Goal: Obtain resource: Download file/media

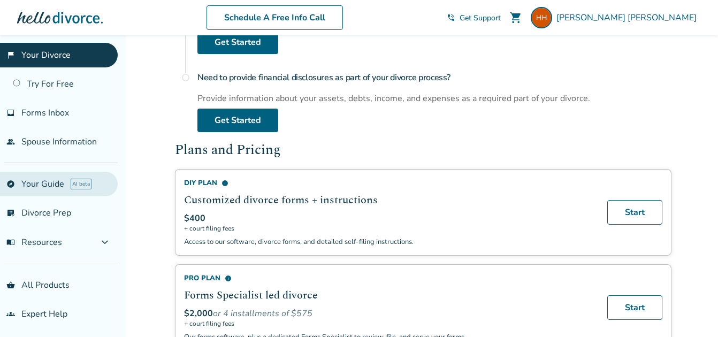
scroll to position [7, 0]
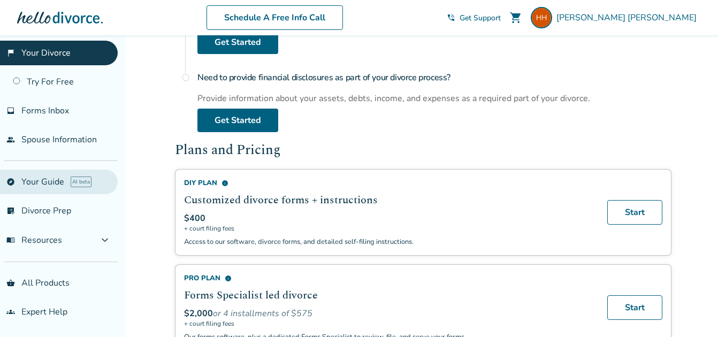
click at [55, 183] on link "explore Your Guide AI beta" at bounding box center [59, 182] width 118 height 25
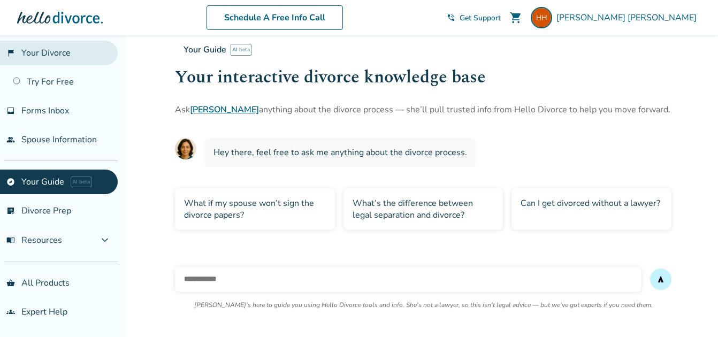
click at [52, 54] on link "flag_2 Your Divorce" at bounding box center [59, 53] width 118 height 25
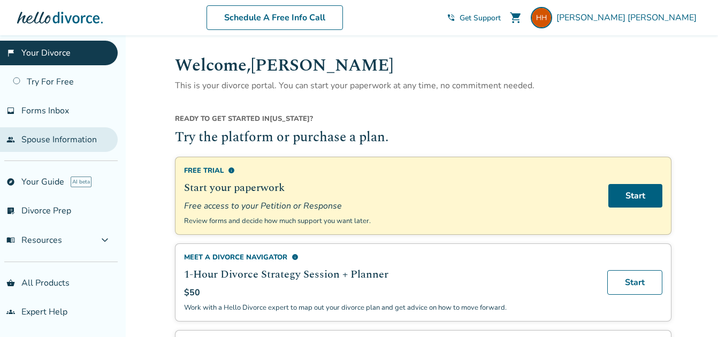
click at [61, 139] on link "people Spouse Information" at bounding box center [59, 139] width 118 height 25
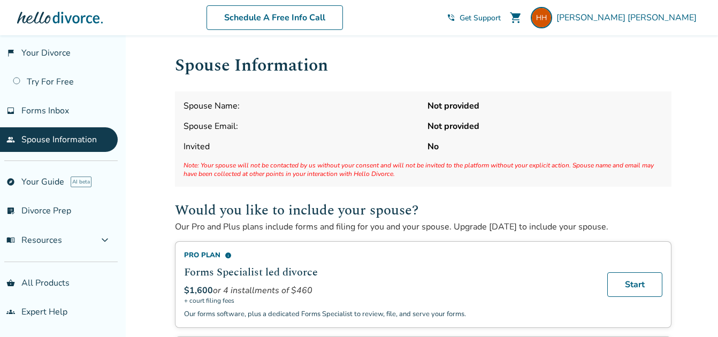
click at [244, 110] on span "Spouse Name:" at bounding box center [302, 106] width 236 height 12
click at [688, 17] on span "[PERSON_NAME]" at bounding box center [629, 18] width 145 height 12
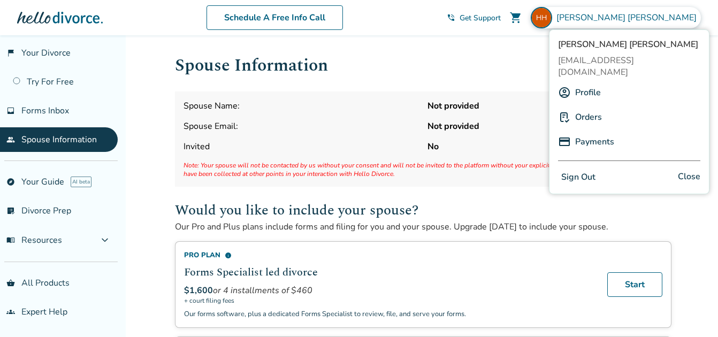
click at [589, 82] on link "Profile" at bounding box center [588, 92] width 26 height 20
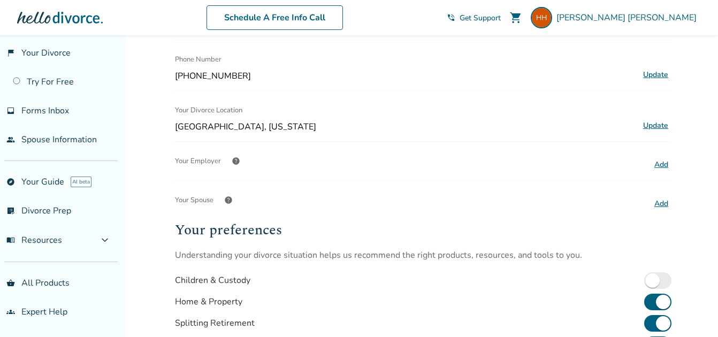
scroll to position [193, 0]
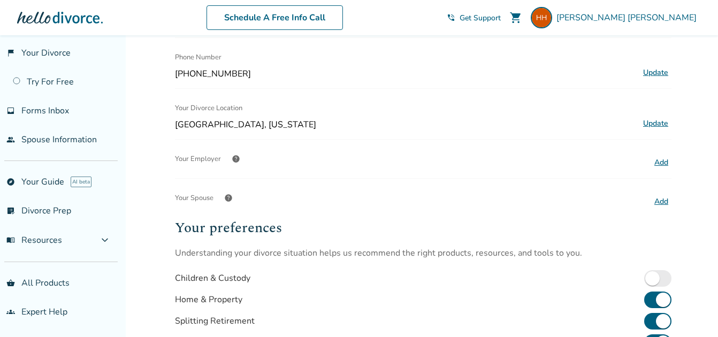
click at [658, 158] on button "Add" at bounding box center [661, 163] width 20 height 14
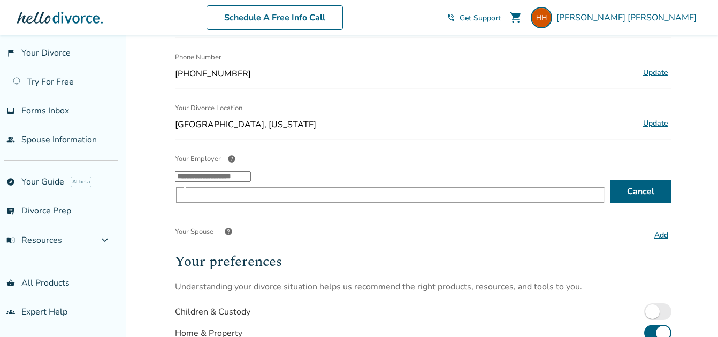
click at [251, 179] on input "Your Employer help ​" at bounding box center [213, 176] width 76 height 11
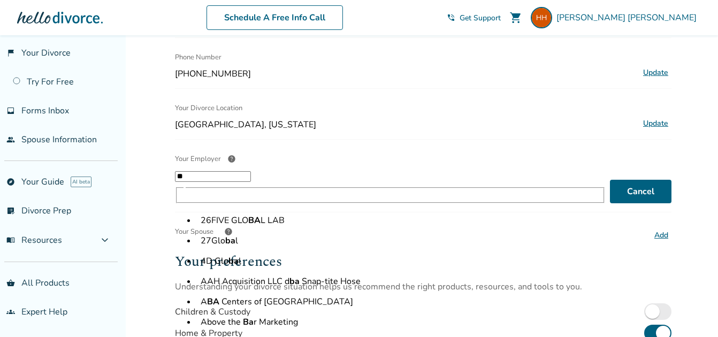
type input "*"
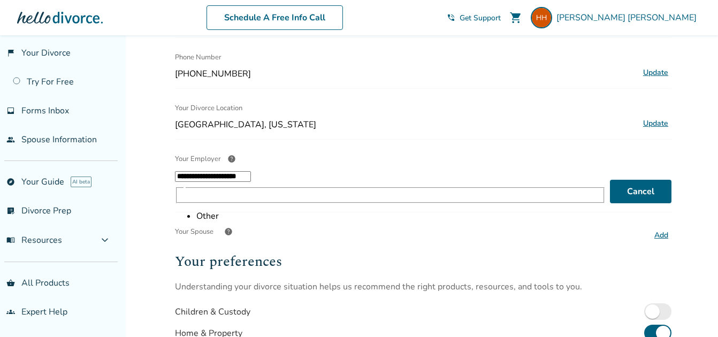
click at [387, 218] on li "Other" at bounding box center [401, 216] width 410 height 12
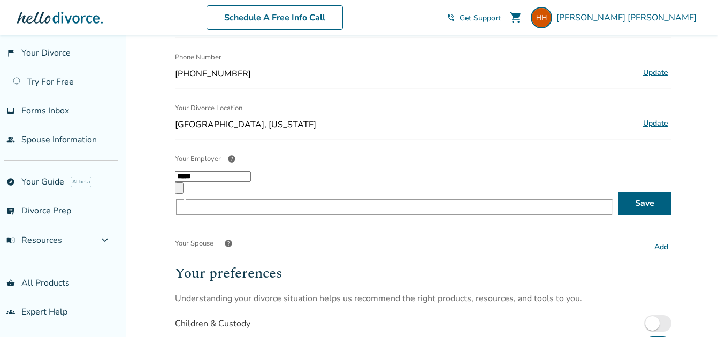
type input "*****"
click at [660, 240] on button "Add" at bounding box center [661, 247] width 20 height 14
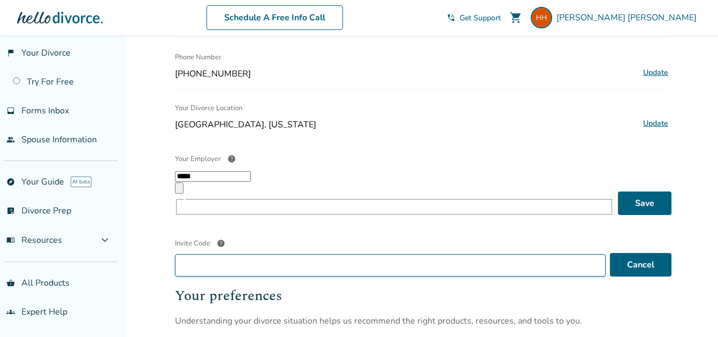
click at [284, 254] on input "Invite Code help" at bounding box center [390, 265] width 431 height 22
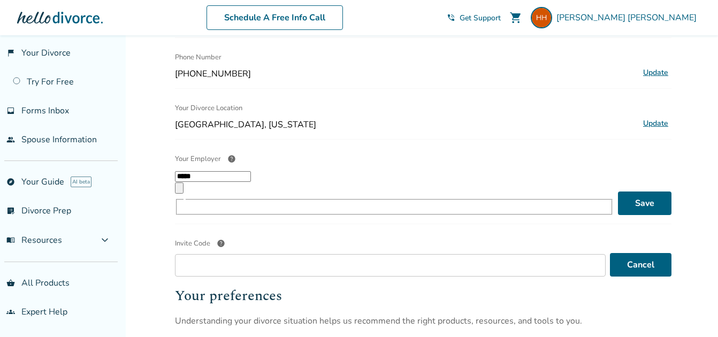
click at [218, 239] on span "help" at bounding box center [221, 243] width 9 height 9
click at [218, 254] on input "Invite Code help" at bounding box center [390, 265] width 431 height 22
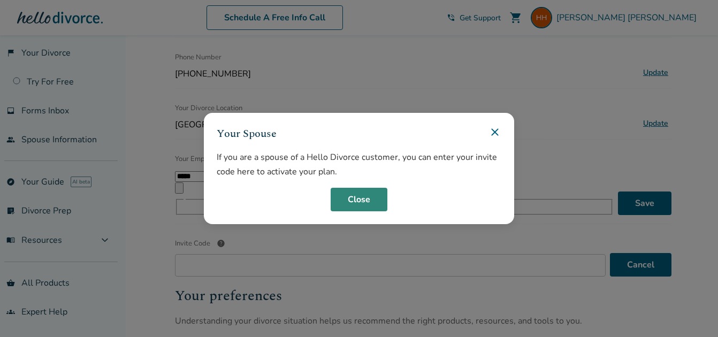
click at [360, 198] on button "Close" at bounding box center [359, 200] width 57 height 24
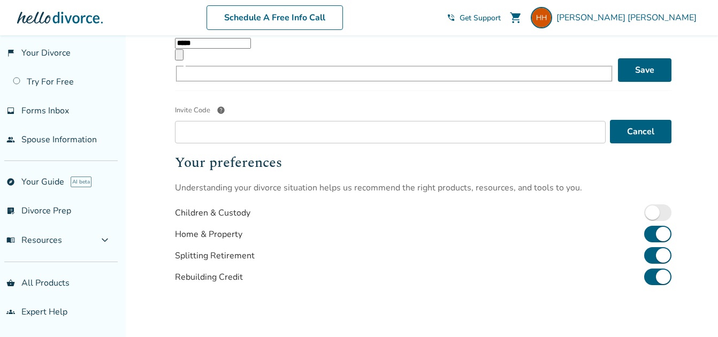
scroll to position [412, 0]
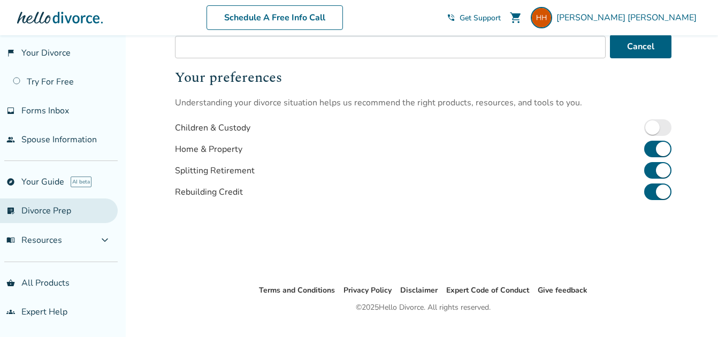
click at [28, 215] on link "list_alt_check Divorce Prep" at bounding box center [59, 211] width 118 height 25
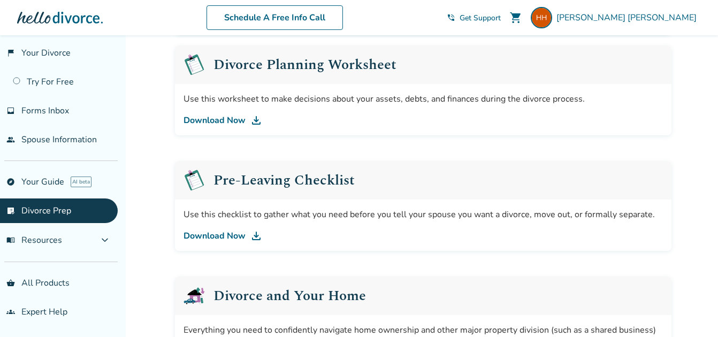
scroll to position [158, 0]
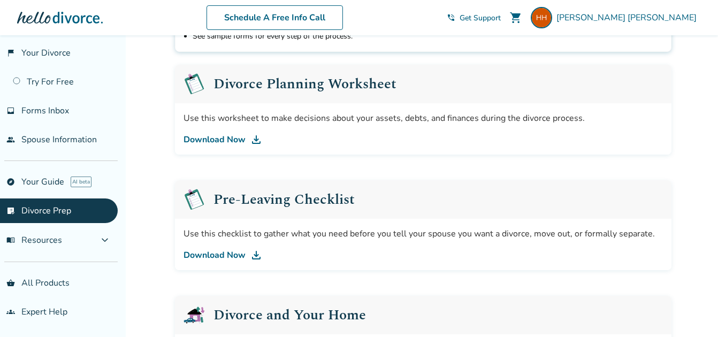
click at [233, 138] on link "Download Now" at bounding box center [424, 139] width 480 height 13
click at [228, 255] on link "Download Now" at bounding box center [424, 255] width 480 height 13
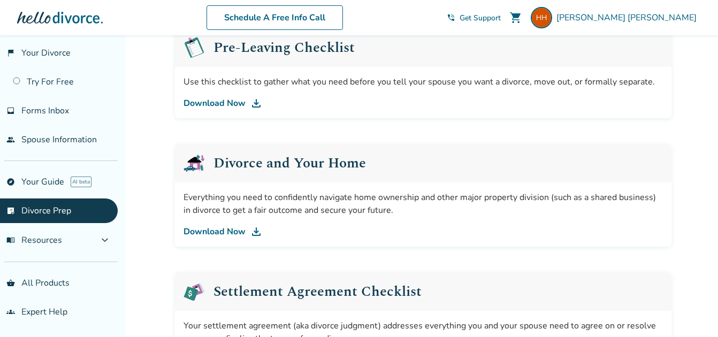
scroll to position [316, 0]
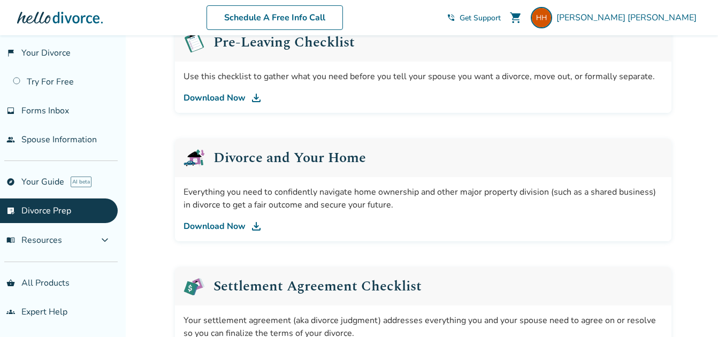
click at [228, 225] on link "Download Now" at bounding box center [424, 226] width 480 height 13
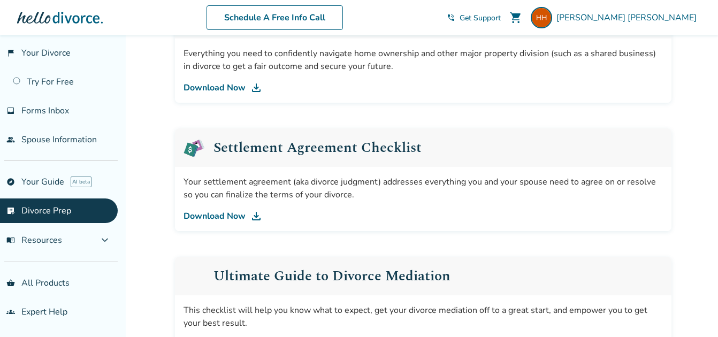
scroll to position [458, 0]
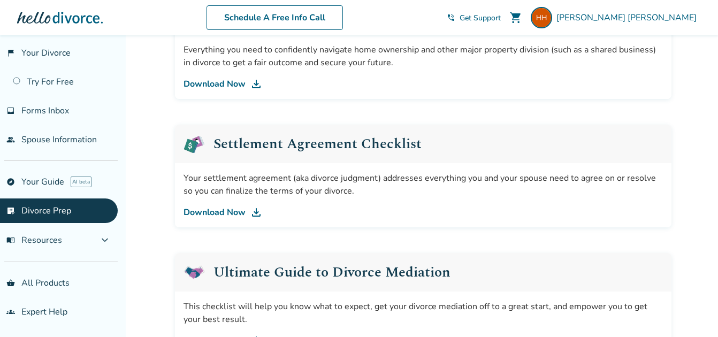
click at [219, 210] on link "Download Now" at bounding box center [424, 212] width 480 height 13
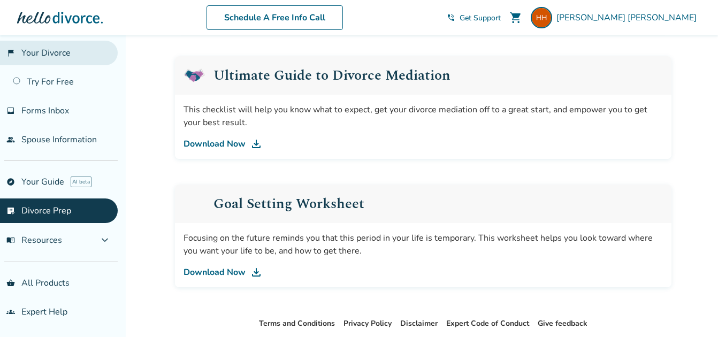
scroll to position [647, 0]
